Goal: Task Accomplishment & Management: Manage account settings

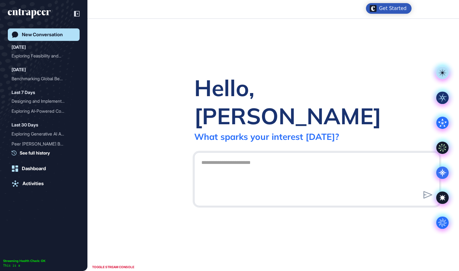
scroll to position [0, 0]
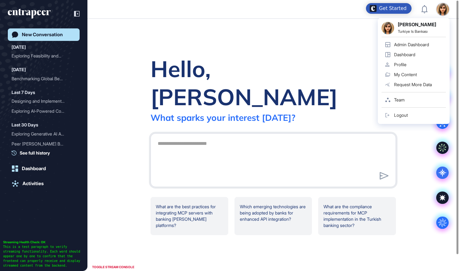
click at [431, 45] on link "Admin Dashboard" at bounding box center [414, 45] width 64 height 10
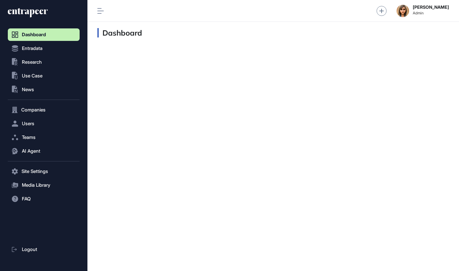
scroll to position [0, 0]
click at [37, 60] on span "Research" at bounding box center [32, 62] width 20 height 5
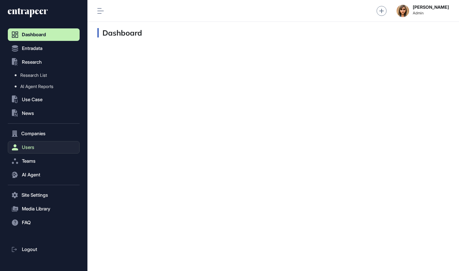
click at [39, 142] on button "Users" at bounding box center [44, 147] width 72 height 12
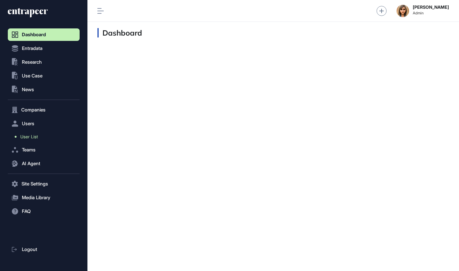
click at [35, 136] on span "User List" at bounding box center [28, 136] width 17 height 5
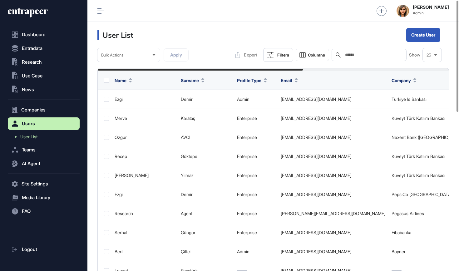
click at [346, 52] on div "Search" at bounding box center [369, 55] width 75 height 12
click at [32, 63] on span "Research" at bounding box center [32, 62] width 20 height 5
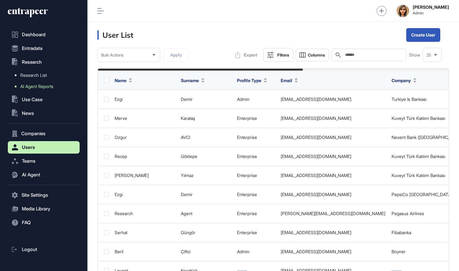
click at [34, 89] on span "AI Agent Reports" at bounding box center [36, 86] width 33 height 5
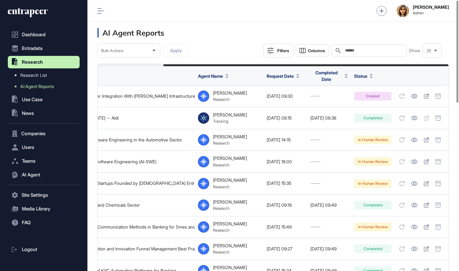
click at [281, 52] on div "Filters" at bounding box center [283, 50] width 12 height 5
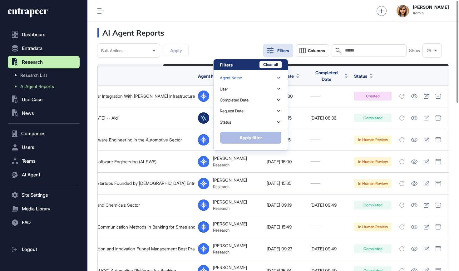
click at [249, 76] on div "Agent Name" at bounding box center [251, 77] width 62 height 11
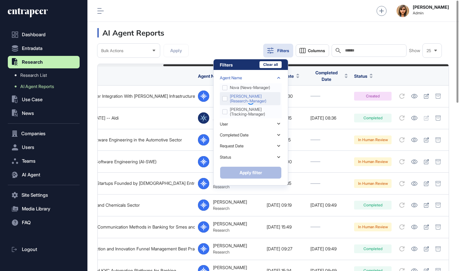
scroll to position [35, 0]
click at [248, 100] on icon at bounding box center [250, 101] width 11 height 11
click at [226, 99] on div "[PERSON_NAME] (research-manager)" at bounding box center [250, 98] width 61 height 13
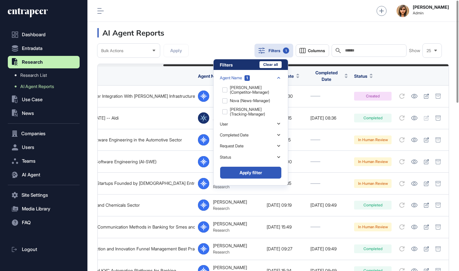
click at [252, 176] on button "Apply filter" at bounding box center [251, 172] width 62 height 12
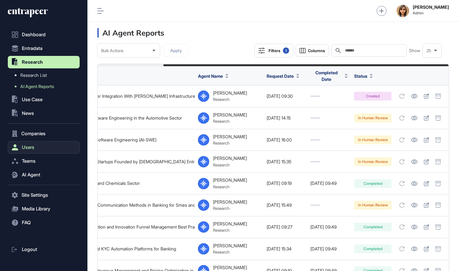
click at [35, 145] on button "Users" at bounding box center [44, 147] width 72 height 12
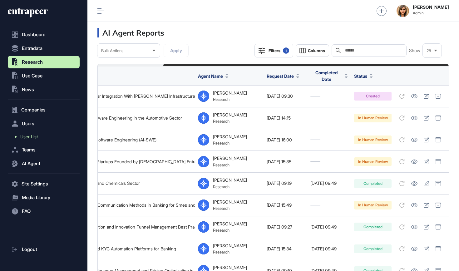
click at [32, 136] on span "User List" at bounding box center [28, 136] width 17 height 5
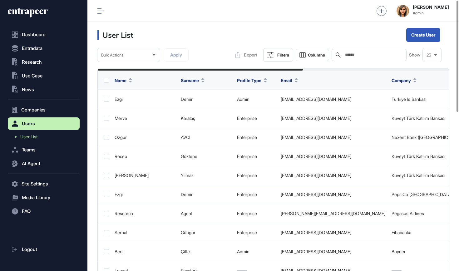
click at [358, 57] on input "text" at bounding box center [373, 54] width 58 height 5
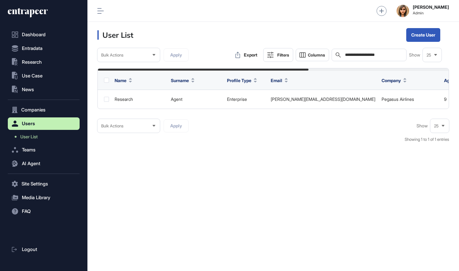
click at [350, 58] on div "**********" at bounding box center [369, 55] width 75 height 12
click at [350, 57] on input "**********" at bounding box center [373, 54] width 58 height 5
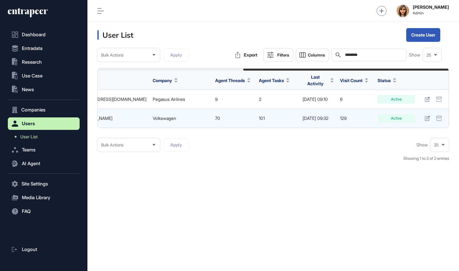
scroll to position [0, 249]
type input "********"
click at [426, 116] on icon at bounding box center [427, 118] width 5 height 5
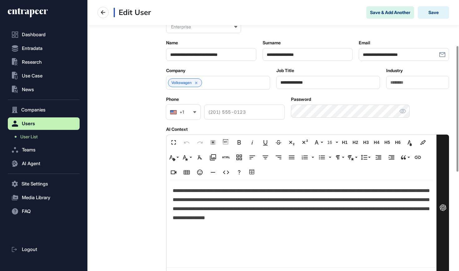
scroll to position [98, 0]
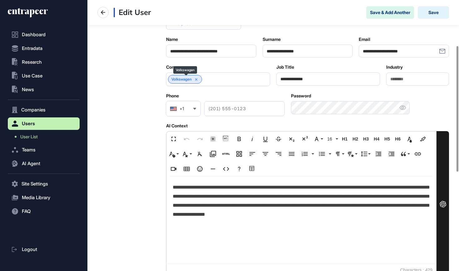
click at [199, 80] on icon at bounding box center [196, 79] width 4 height 4
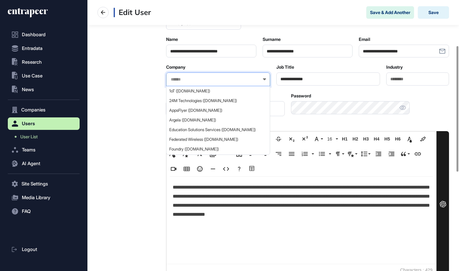
click at [199, 80] on input "text" at bounding box center [214, 79] width 88 height 5
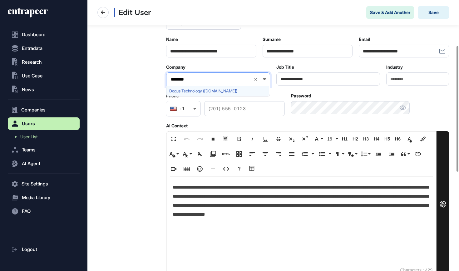
type input "********"
click at [200, 91] on span "Dogus Technology ([DOMAIN_NAME])" at bounding box center [217, 91] width 97 height 5
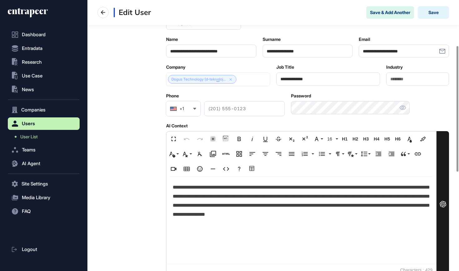
click at [197, 81] on div at bounding box center [218, 79] width 104 height 14
click at [197, 81] on link "Dogus Technology (d-teknoloj..." at bounding box center [198, 79] width 55 height 4
click at [236, 193] on p "**********" at bounding box center [301, 200] width 257 height 35
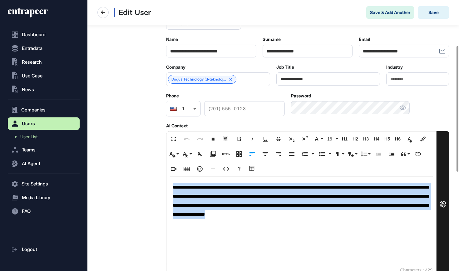
click at [236, 193] on p "**********" at bounding box center [301, 200] width 257 height 35
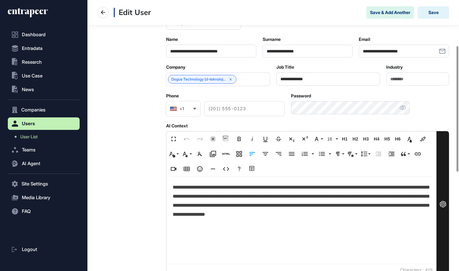
scroll to position [15, 0]
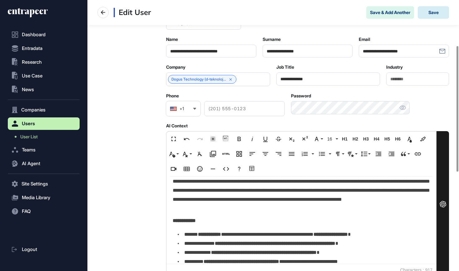
click at [434, 10] on button "Save" at bounding box center [433, 12] width 31 height 12
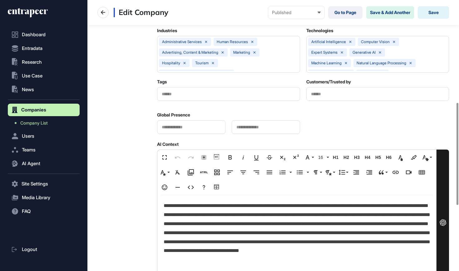
scroll to position [285, 0]
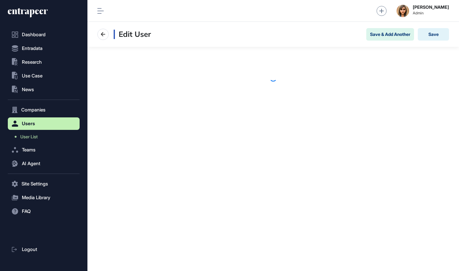
scroll to position [0, 0]
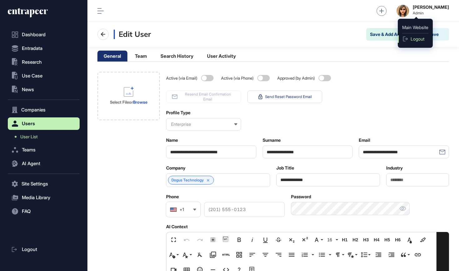
click at [409, 42] on link "Logout" at bounding box center [415, 38] width 35 height 7
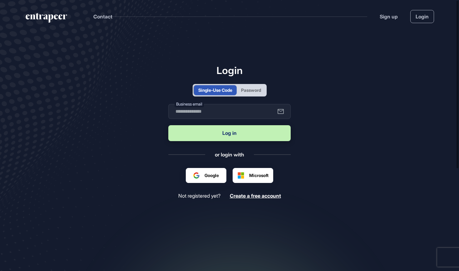
scroll to position [0, 0]
click at [254, 90] on div "Password" at bounding box center [251, 90] width 20 height 7
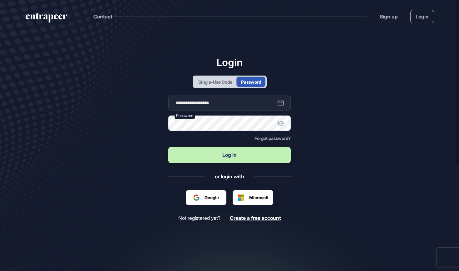
click at [214, 83] on div "Single-Use Code" at bounding box center [215, 82] width 34 height 7
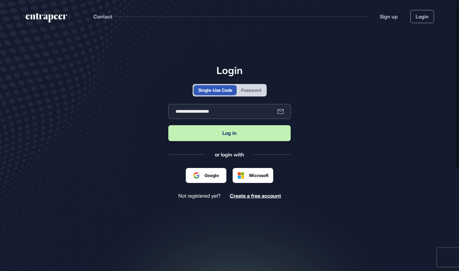
click at [209, 116] on input "**********" at bounding box center [229, 111] width 122 height 15
type input "**********"
click at [208, 129] on button "Log in" at bounding box center [229, 133] width 122 height 16
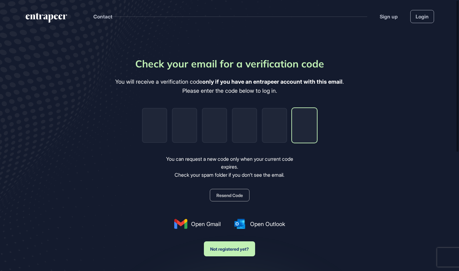
paste input "*"
type input "*"
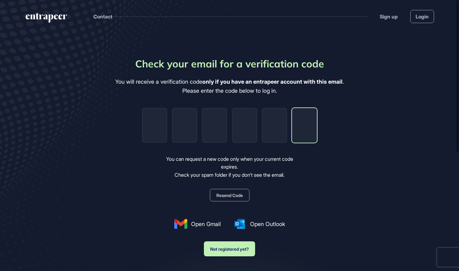
type input "*"
